Goal: Communication & Community: Answer question/provide support

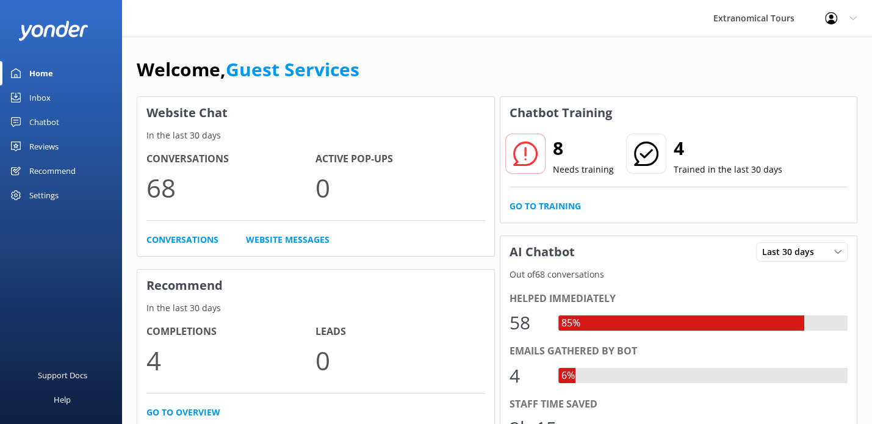
click at [52, 97] on link "Inbox" at bounding box center [61, 97] width 122 height 24
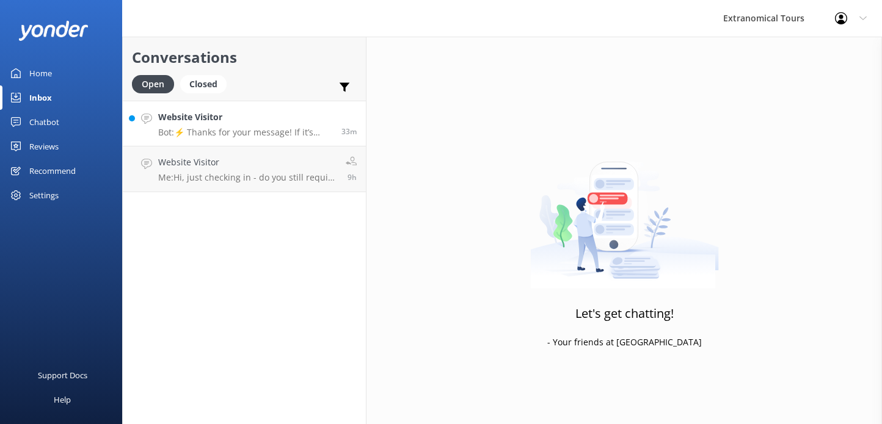
click at [215, 121] on h4 "Website Visitor" at bounding box center [245, 116] width 174 height 13
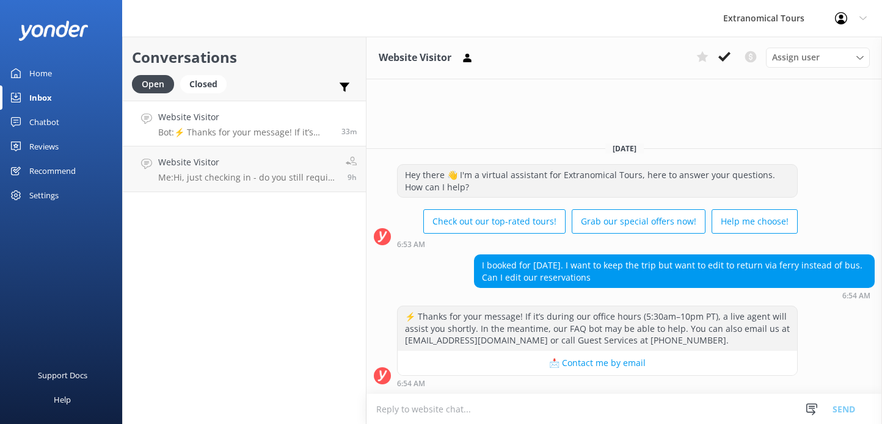
copy div "I booked for [DATE]. I want to keep the trip but want to edit to return via fer…"
drag, startPoint x: 477, startPoint y: 263, endPoint x: 609, endPoint y: 273, distance: 132.2
click at [609, 273] on div "I booked for [DATE]. I want to keep the trip but want to edit to return via fer…" at bounding box center [673, 271] width 399 height 32
click at [500, 400] on textarea at bounding box center [623, 409] width 515 height 30
paste textarea "Thank you for your message. We’ll be happy to assist with your request to retur…"
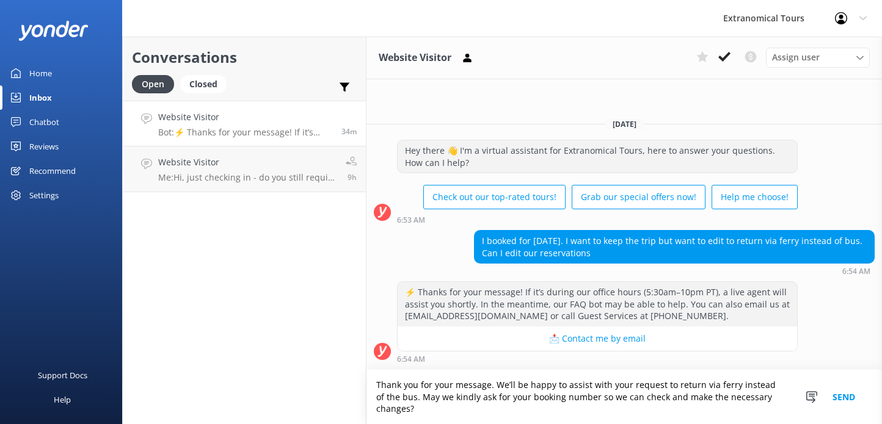
type textarea "Thank you for your message. We’ll be happy to assist with your request to retur…"
click at [842, 394] on button "Send" at bounding box center [844, 397] width 46 height 54
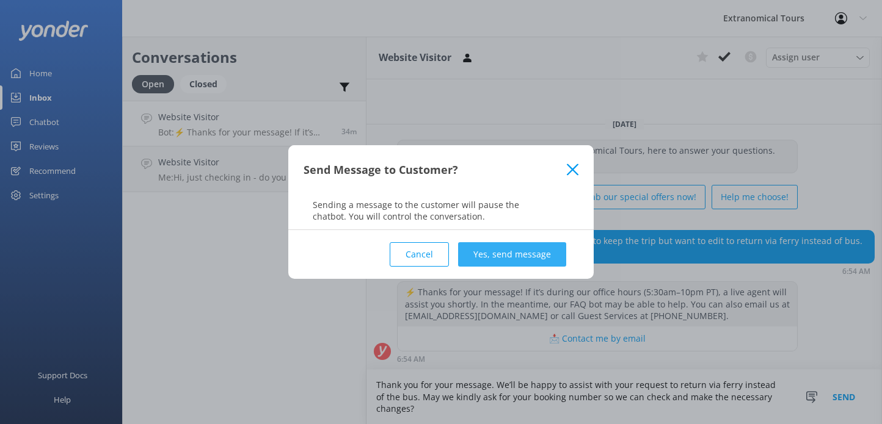
click at [498, 261] on button "Yes, send message" at bounding box center [512, 254] width 108 height 24
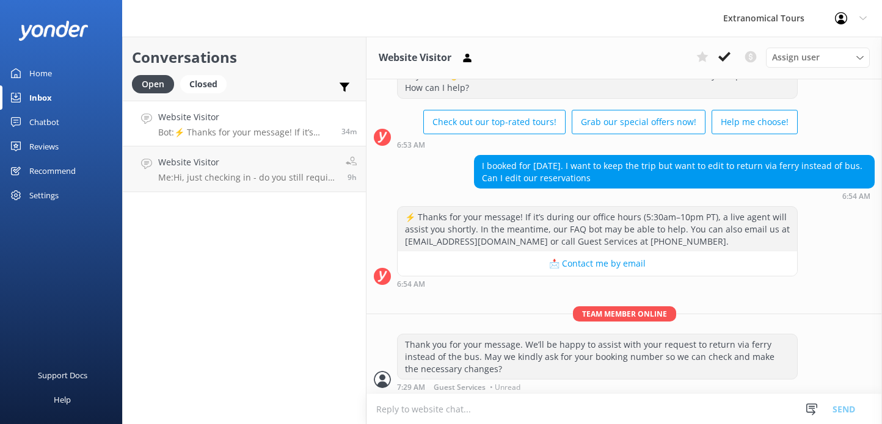
scroll to position [49, 0]
